Goal: Find specific page/section: Find specific page/section

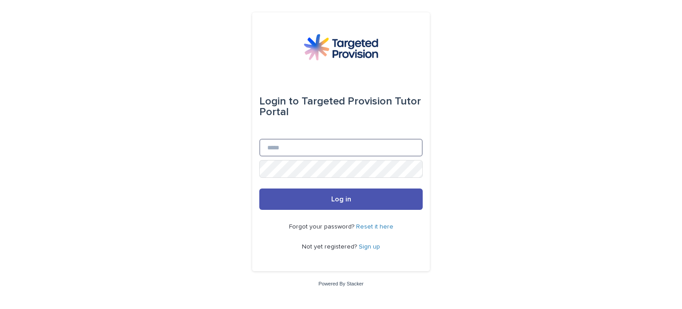
click at [306, 154] on input "Email" at bounding box center [340, 148] width 163 height 18
type input "**********"
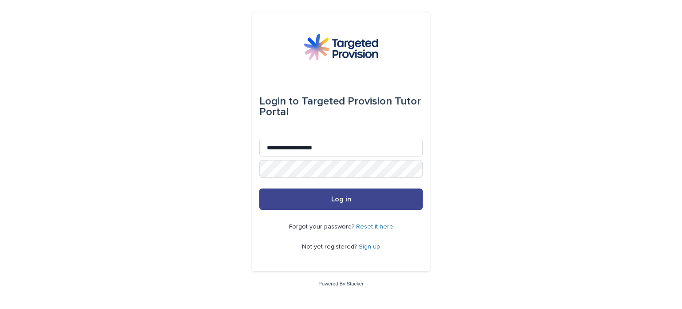
click at [350, 197] on span "Log in" at bounding box center [341, 198] width 20 height 7
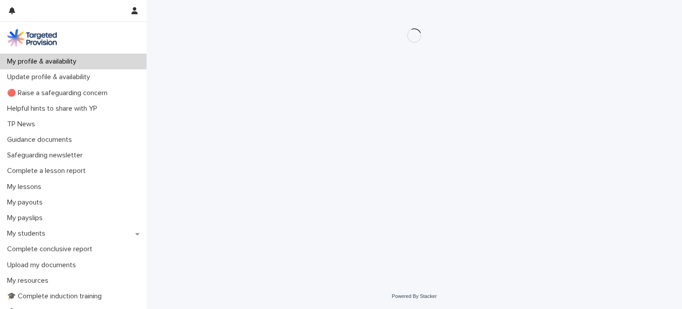
click at [350, 197] on div "Loading... Saving… Loading... Saving…" at bounding box center [414, 130] width 444 height 261
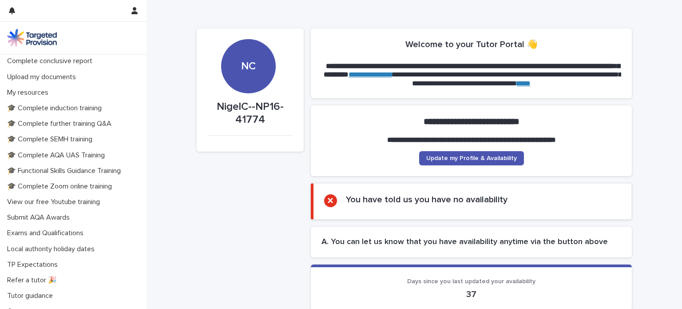
scroll to position [198, 0]
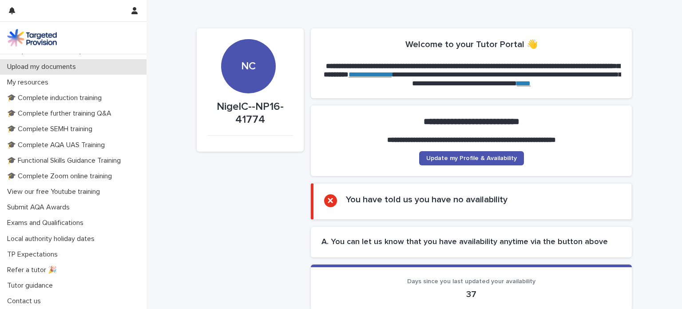
click at [52, 63] on p "Upload my documents" at bounding box center [43, 67] width 79 height 8
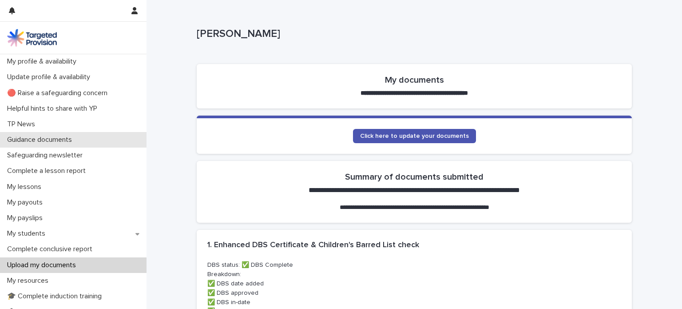
click at [51, 138] on p "Guidance documents" at bounding box center [41, 139] width 75 height 8
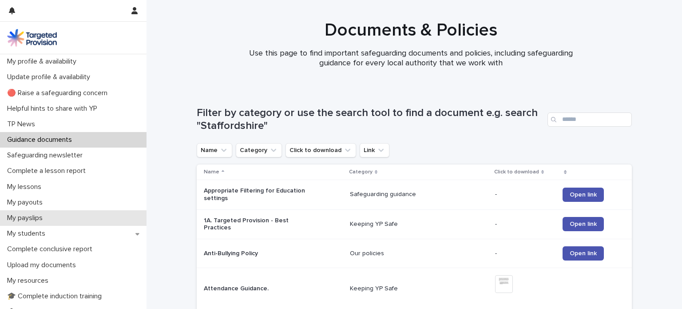
click at [36, 220] on p "My payslips" at bounding box center [27, 218] width 46 height 8
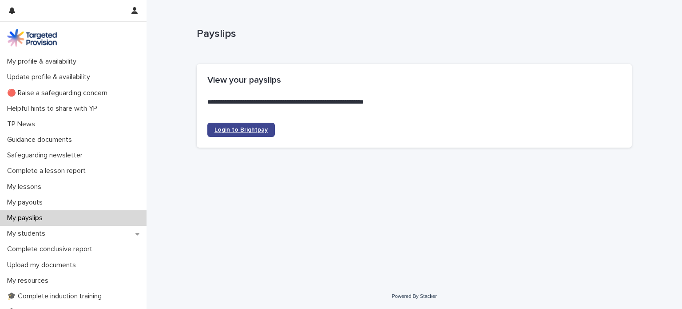
click at [237, 131] on span "Login to Brightpay" at bounding box center [240, 130] width 53 height 6
